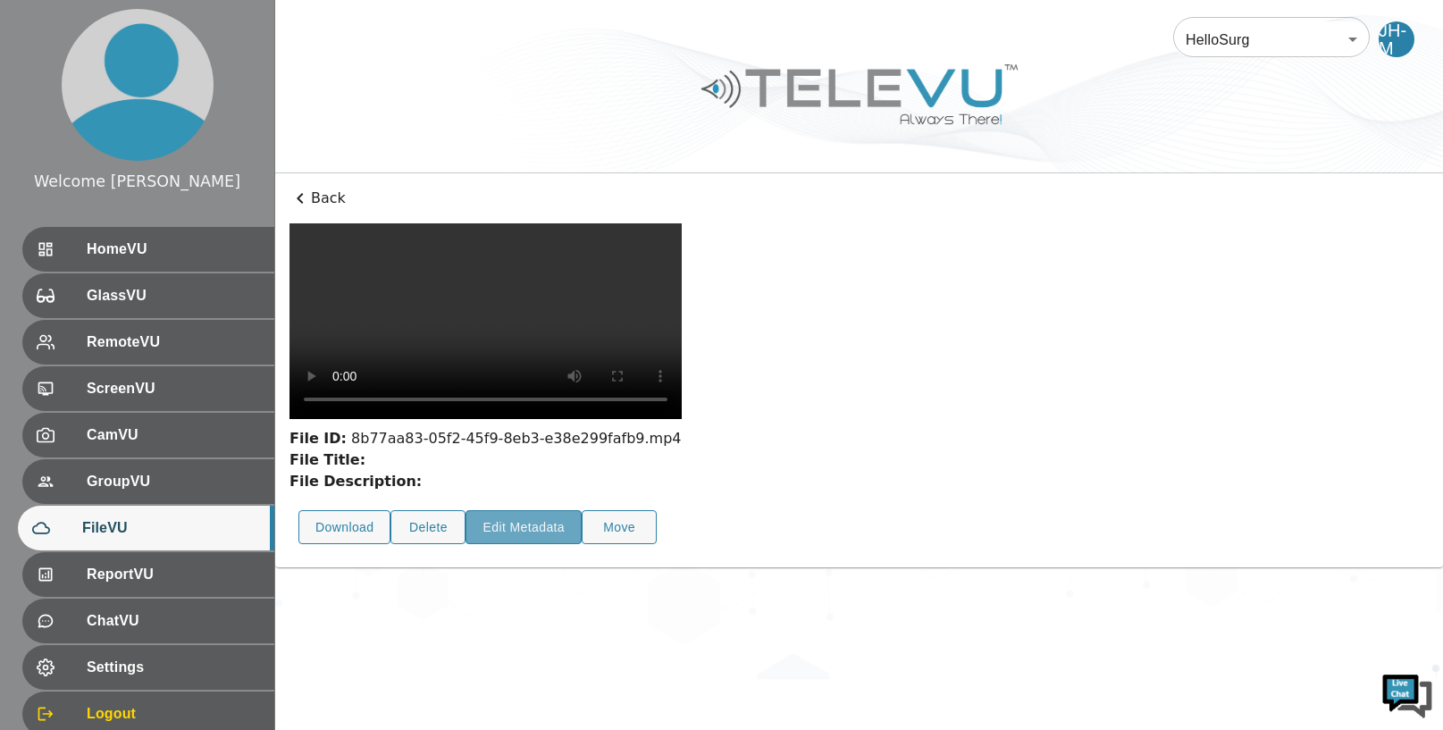
click at [515, 545] on button "Edit Metadata" at bounding box center [523, 527] width 116 height 35
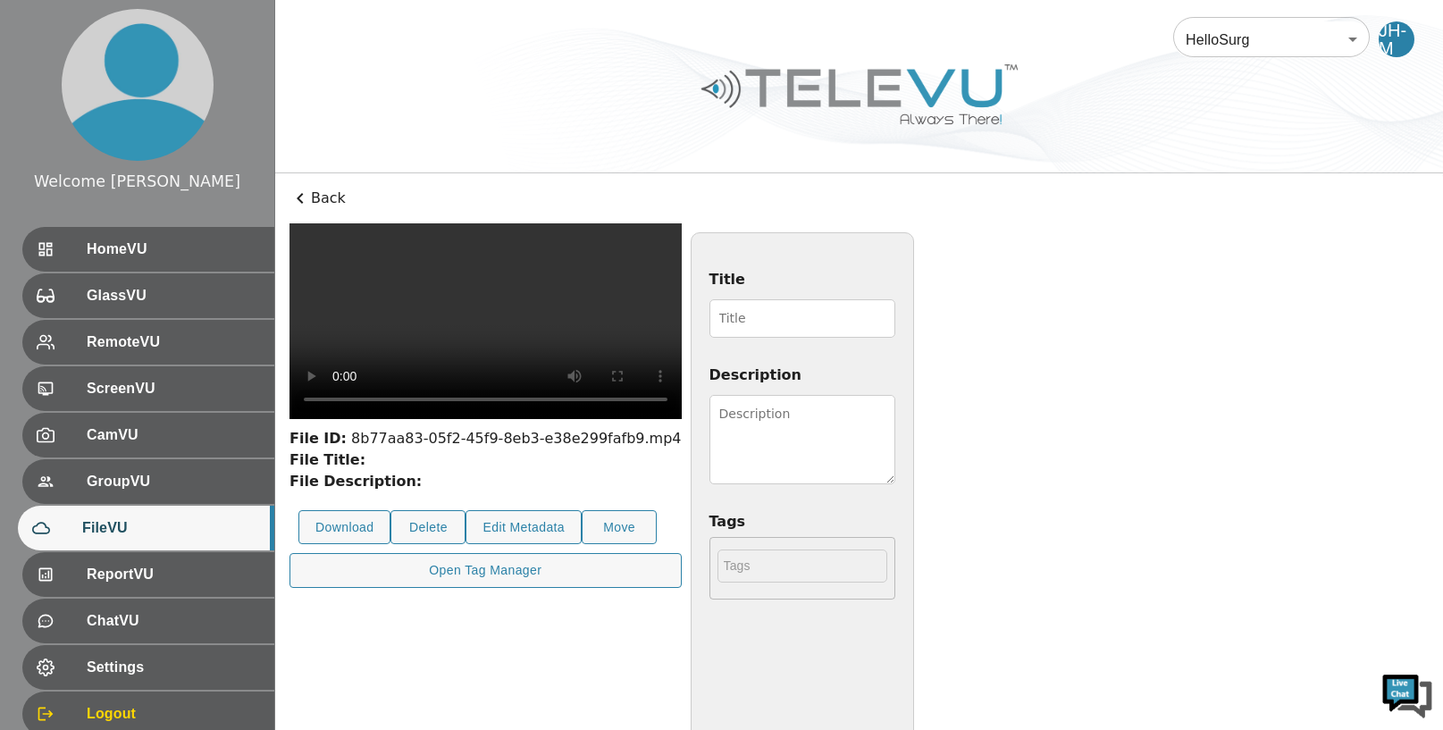
click at [895, 315] on input "Title" at bounding box center [802, 318] width 186 height 38
type input "100825 [MEDICAL_DATA]"
click at [895, 427] on textarea "Description" at bounding box center [802, 439] width 186 height 89
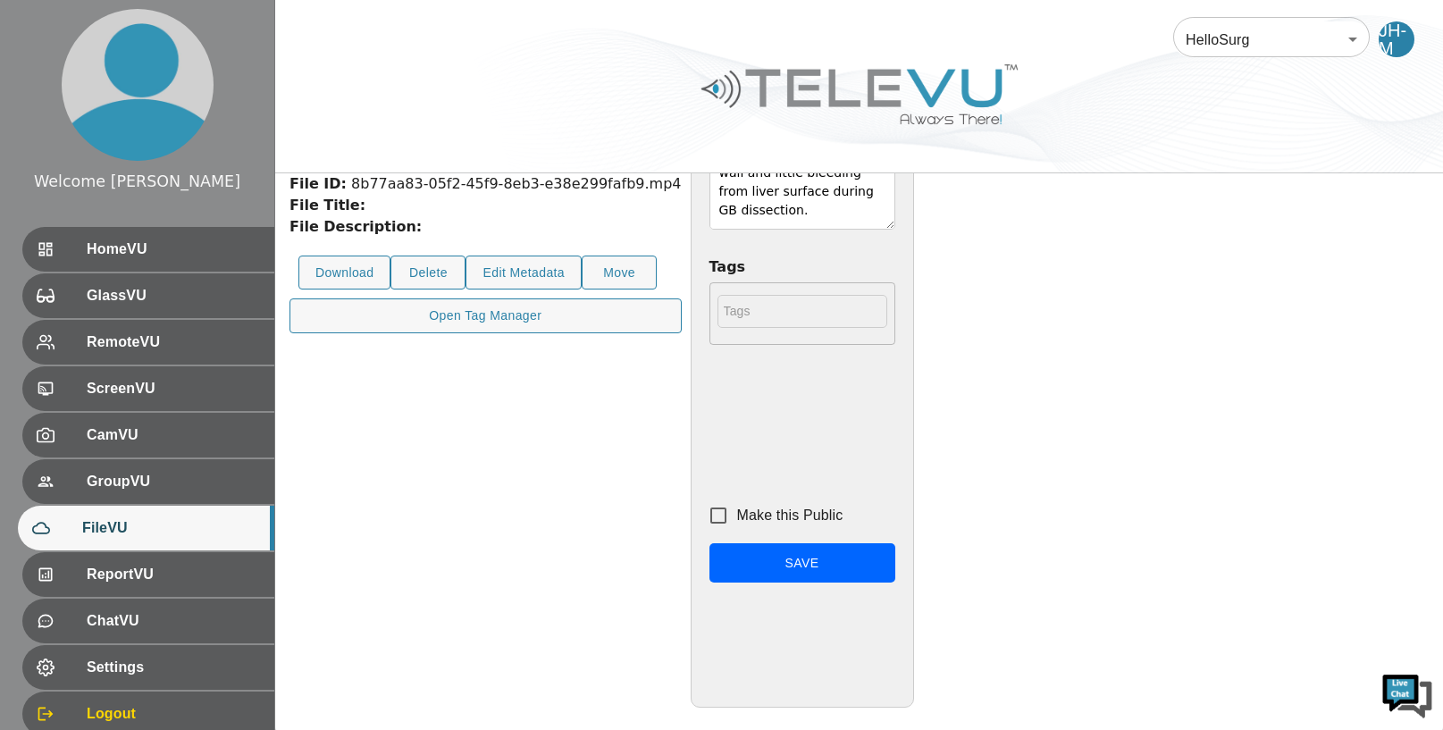
type textarea "Uncomplicated except omental adhesion on GB wall and little bleeding from liver…"
click at [737, 514] on input "Make this Public" at bounding box center [718, 516] width 38 height 38
checkbox input "true"
click at [895, 566] on button "Save" at bounding box center [802, 563] width 186 height 40
